Goal: Information Seeking & Learning: Learn about a topic

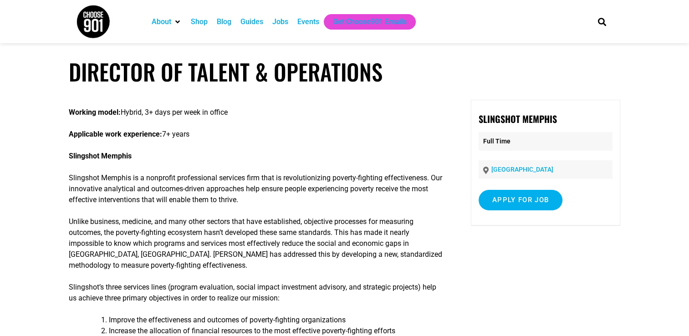
click at [278, 21] on div "Jobs" at bounding box center [281, 21] width 16 height 11
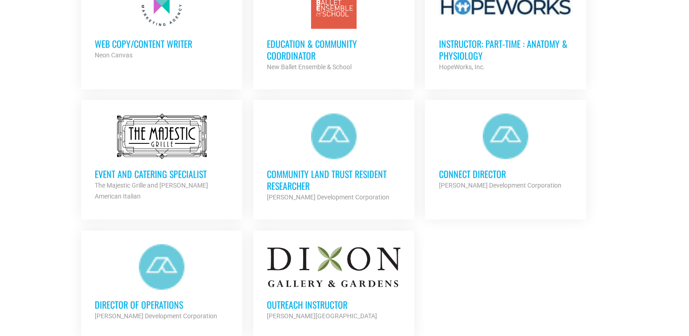
scroll to position [1003, 0]
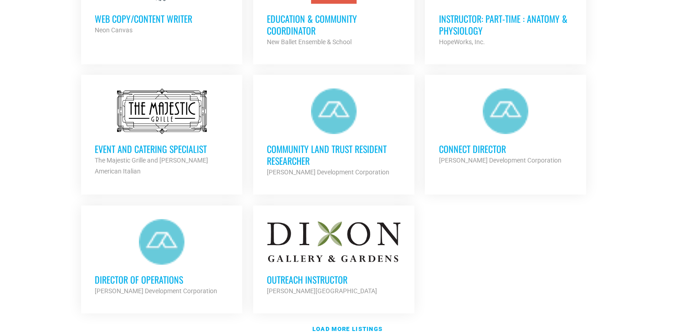
click at [291, 150] on h3 "Community Land Trust Resident Researcher" at bounding box center [334, 155] width 134 height 24
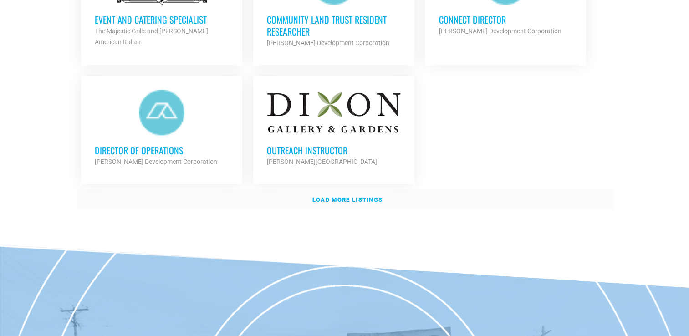
scroll to position [1048, 0]
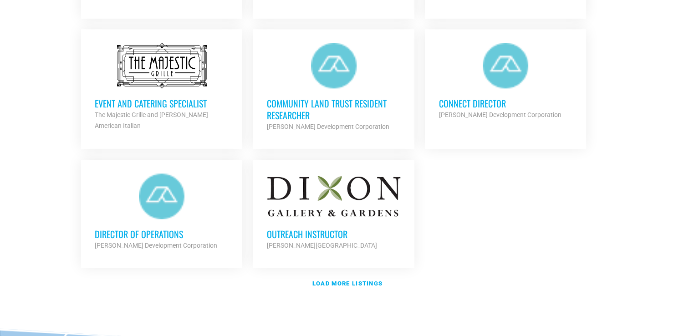
click at [165, 194] on div at bounding box center [162, 197] width 134 height 46
